Goal: Find specific page/section: Find specific page/section

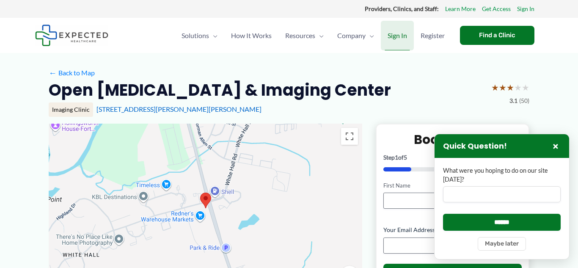
click at [396, 38] on span "Sign In" at bounding box center [396, 36] width 19 height 30
click at [555, 144] on button "×" at bounding box center [555, 146] width 10 height 10
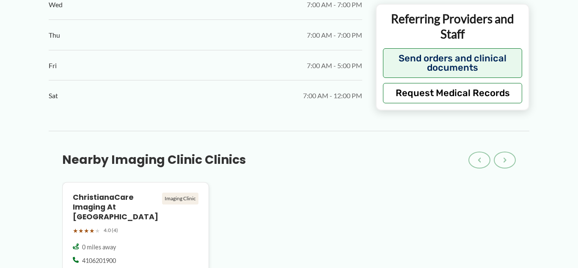
scroll to position [605, 0]
click at [185, 191] on div "Imaging Clinic" at bounding box center [180, 197] width 36 height 12
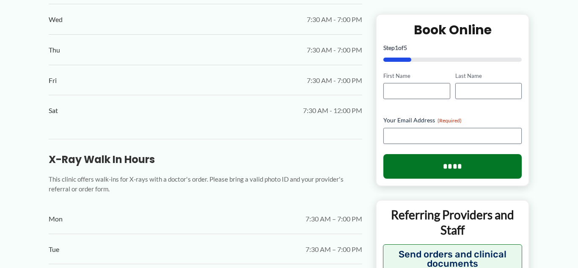
scroll to position [592, 0]
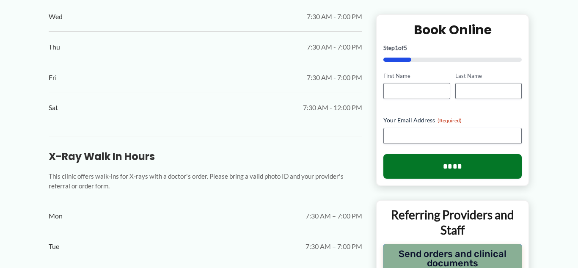
click at [479, 253] on button "Send orders and clinical documents" at bounding box center [452, 258] width 139 height 30
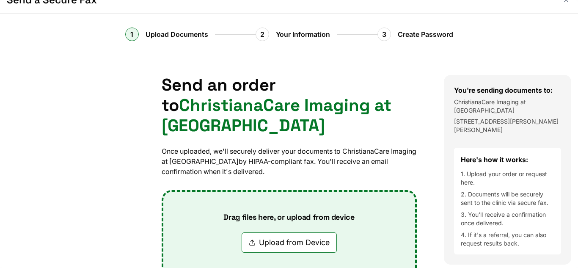
scroll to position [15, 0]
